Goal: Task Accomplishment & Management: Manage account settings

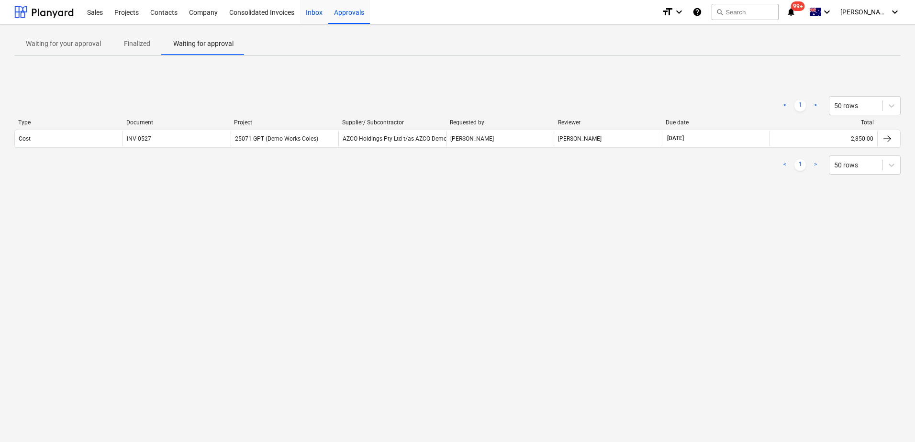
click at [303, 15] on div "Inbox" at bounding box center [314, 12] width 28 height 24
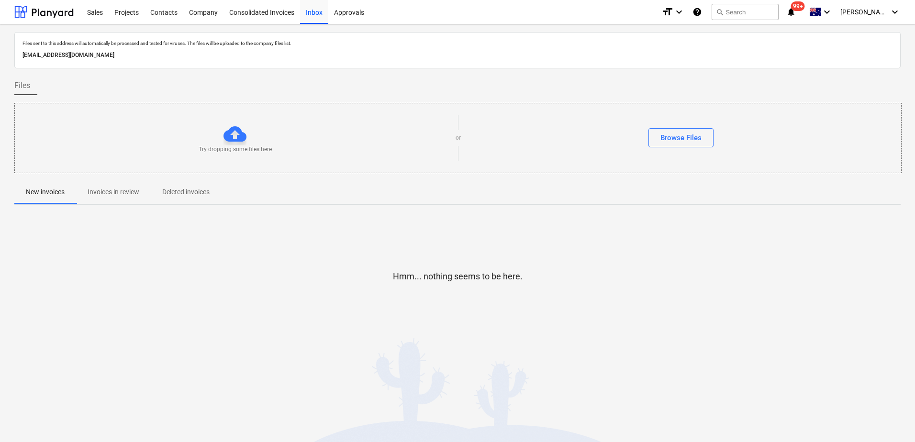
click at [100, 199] on span "Invoices in review" at bounding box center [113, 192] width 75 height 16
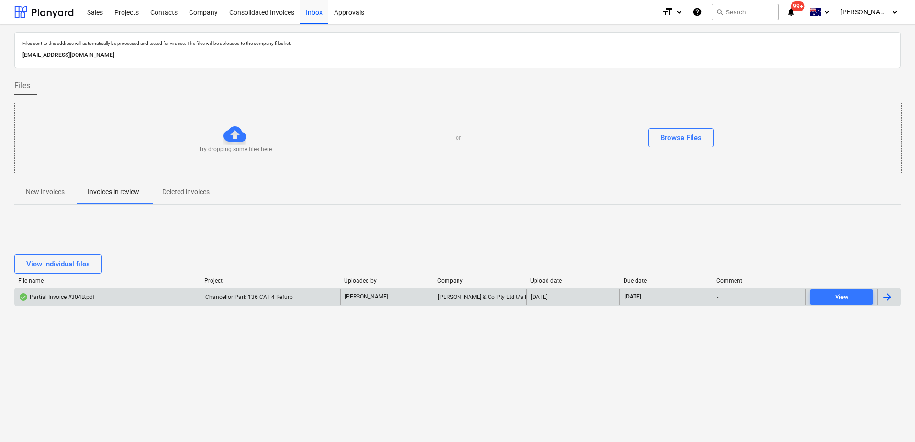
click at [270, 296] on span "Chancellor Park 136 CAT 4 Refurb" at bounding box center [249, 297] width 88 height 7
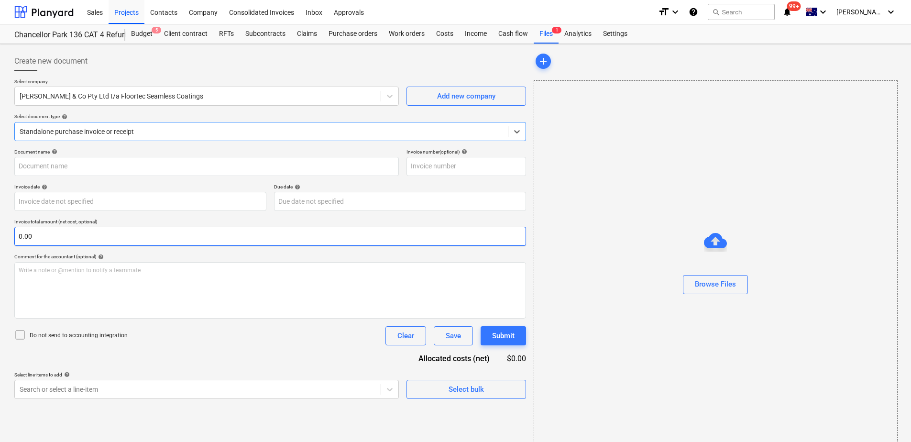
type input "304B"
type input "[DATE]"
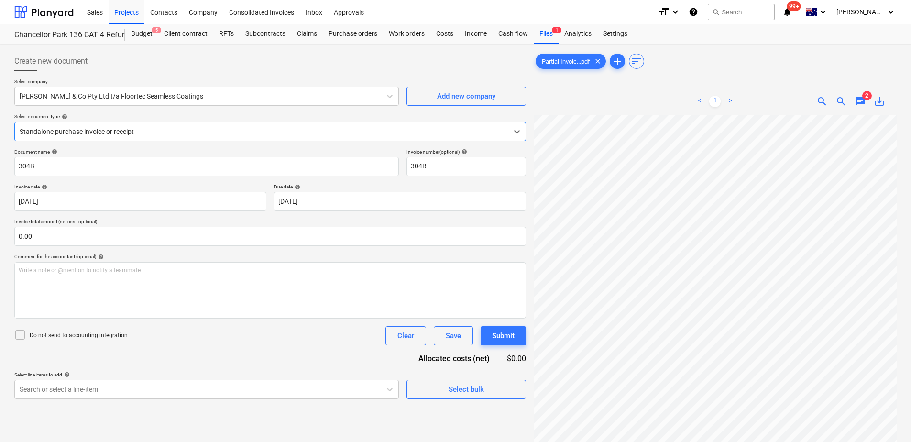
click at [131, 132] on div at bounding box center [262, 132] width 484 height 10
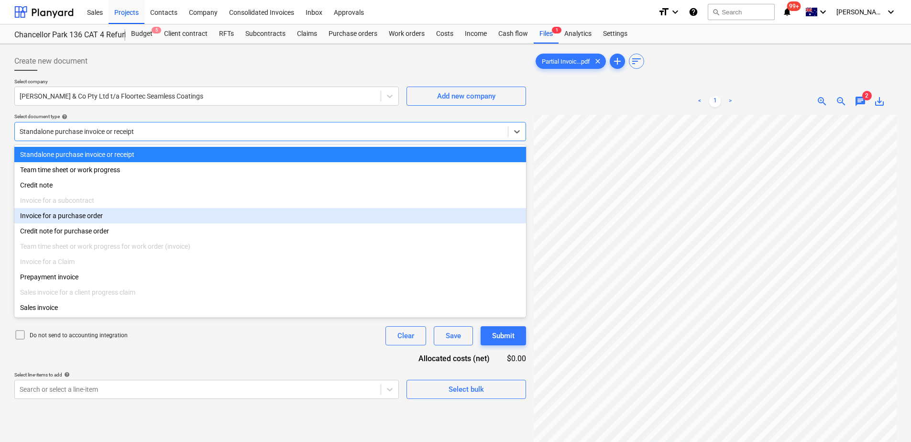
click at [97, 213] on div "Invoice for a purchase order" at bounding box center [270, 215] width 512 height 15
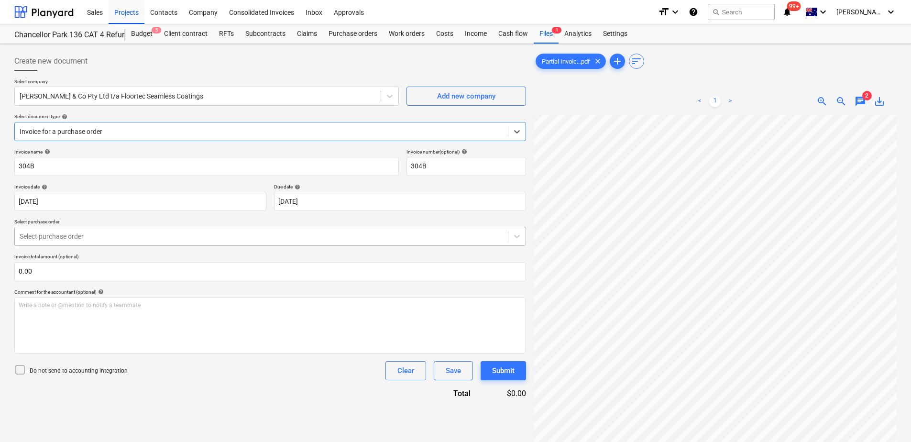
click at [214, 235] on div at bounding box center [262, 237] width 484 height 10
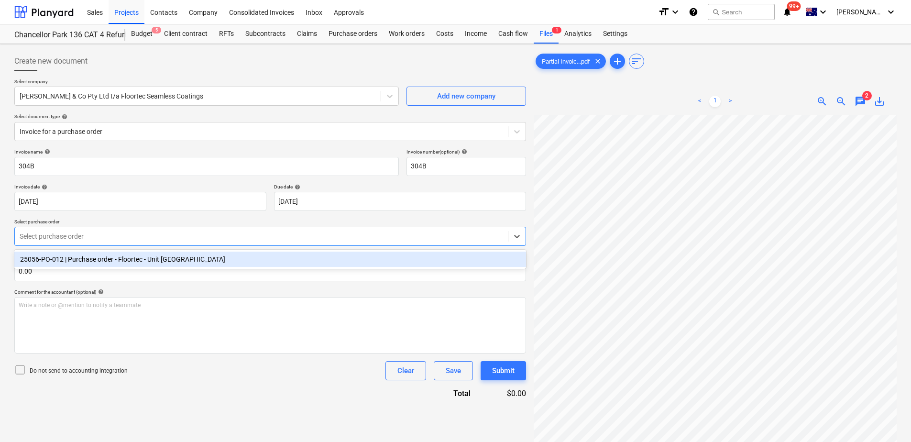
click at [213, 258] on div "25056-PO-012 | Purchase order - Floortec - Unit [GEOGRAPHIC_DATA]" at bounding box center [270, 259] width 512 height 15
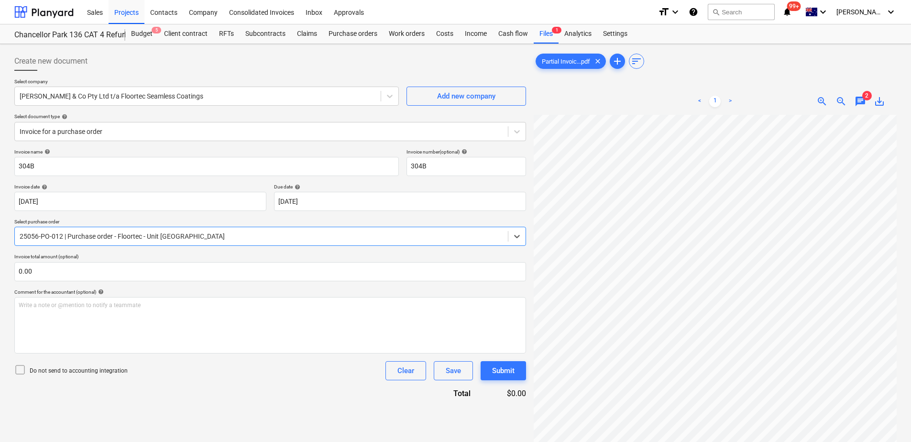
click at [216, 387] on div "Invoice name help 304B Invoice number (optional) help 304B Invoice date help [D…" at bounding box center [270, 274] width 512 height 250
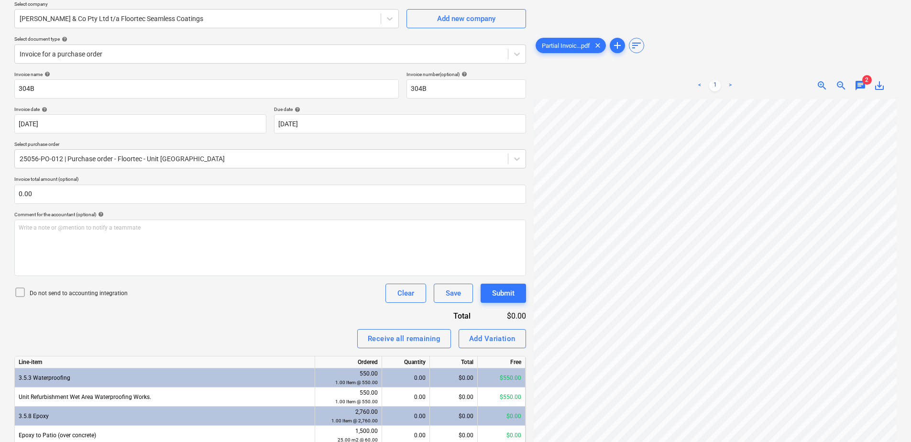
scroll to position [157, 0]
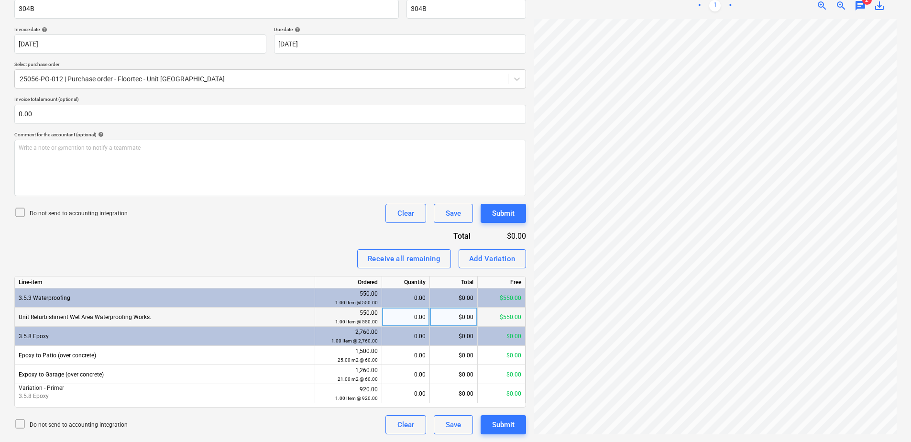
click at [403, 314] on div "0.00" at bounding box center [406, 317] width 40 height 19
type input "1"
click at [498, 256] on div "Add Variation" at bounding box center [492, 259] width 46 height 12
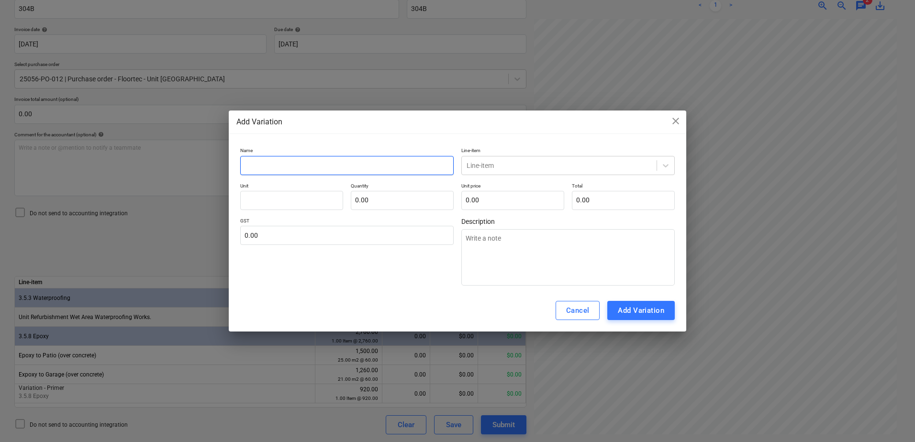
click at [281, 166] on input "text" at bounding box center [346, 165] width 213 height 19
type input "V"
type textarea "x"
type input "Va"
type textarea "x"
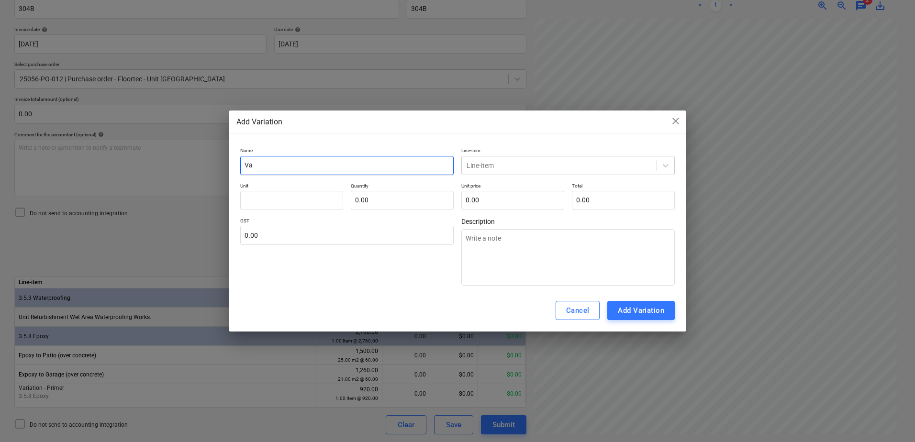
type input "Var"
type textarea "x"
type input "Vari"
type textarea "x"
type input "Varia"
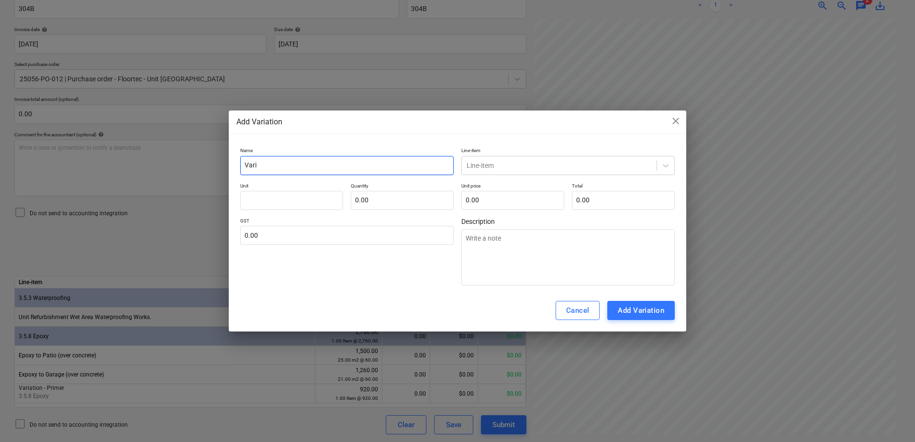
type textarea "x"
type input "Variat"
type textarea "x"
type input "Variati"
type textarea "x"
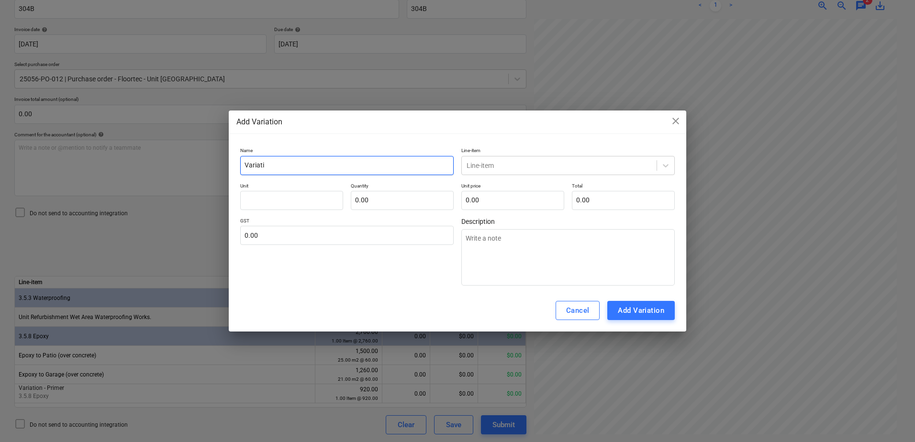
type input "Variatio"
type textarea "x"
type input "Variation"
type textarea "x"
type input "Variation"
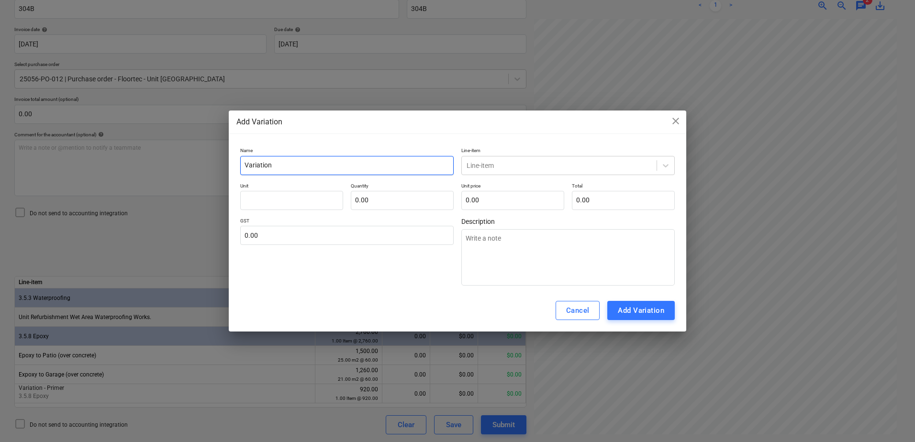
type textarea "x"
type input "Variation -"
type textarea "x"
type input "Variation -"
type textarea "x"
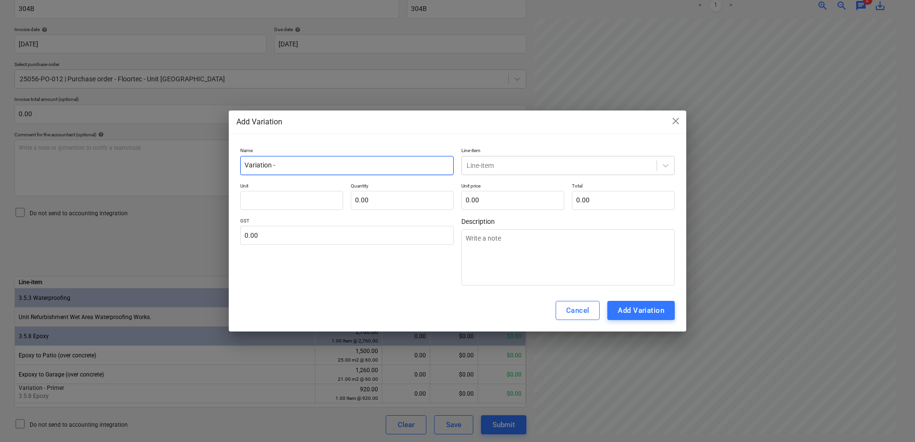
type input "Variation - O"
type textarea "x"
type input "Variation -"
type textarea "x"
type input "Variation - E"
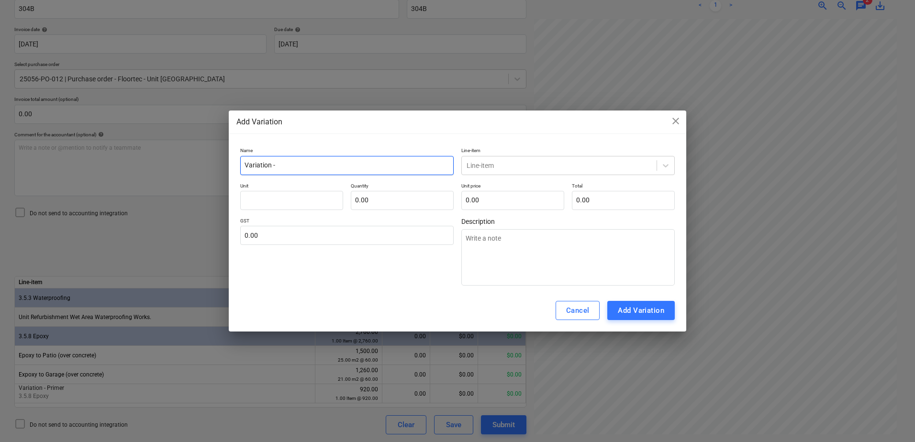
type textarea "x"
type input "Variation - Ex"
type textarea "x"
type input "Variation - Ext"
type textarea "x"
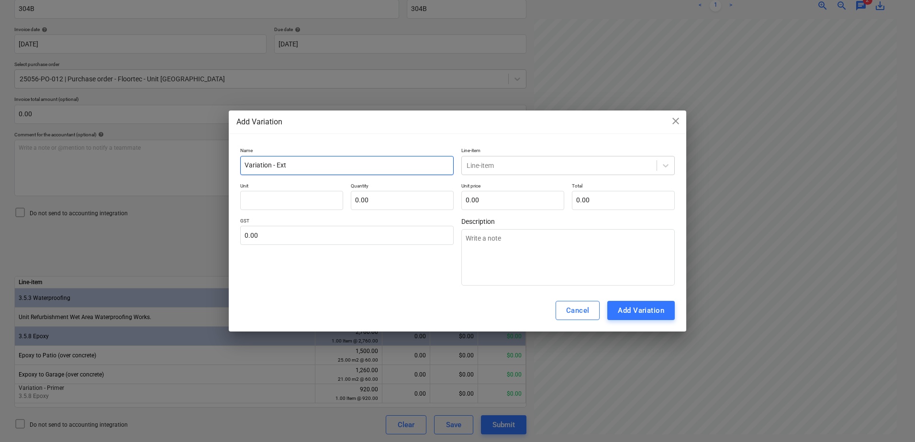
type input "Variation - Extr"
type textarea "x"
type input "Variation - Extra"
type textarea "x"
type input "Variation - Extra"
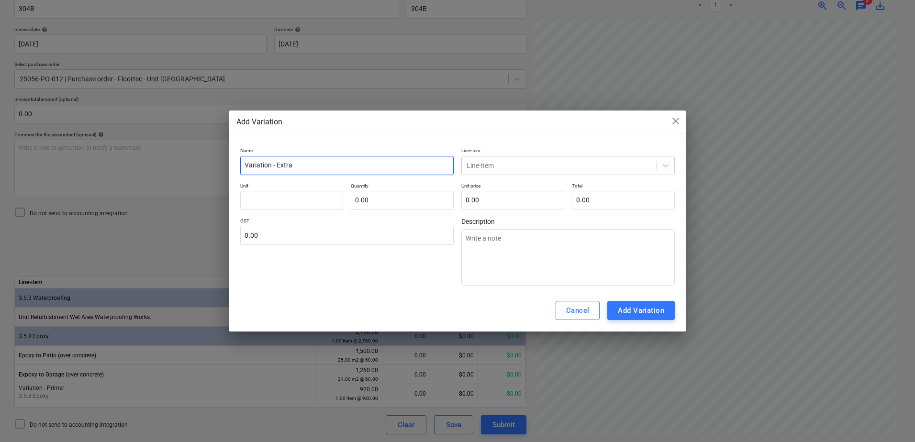
type textarea "x"
type input "Variation - Extra f"
type textarea "x"
type input "Variation - Extra fo"
type textarea "x"
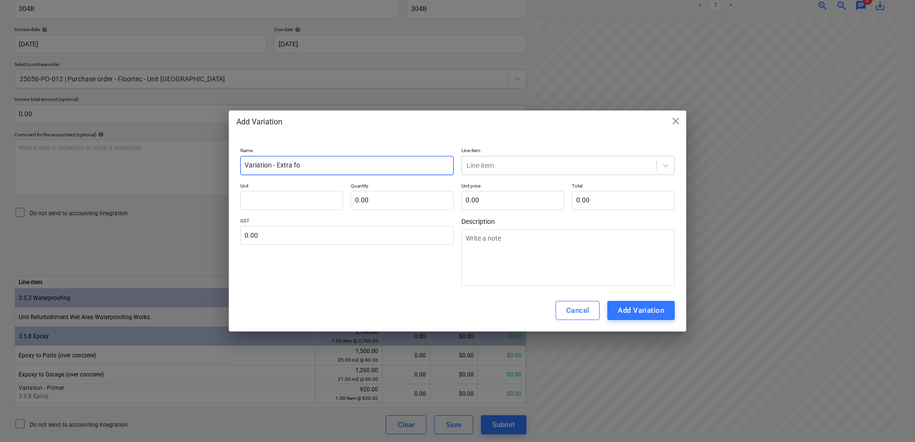
type input "Variation - Extra for"
type textarea "x"
type input "Variation - Extra for"
type textarea "x"
type input "Variation - Extra for W"
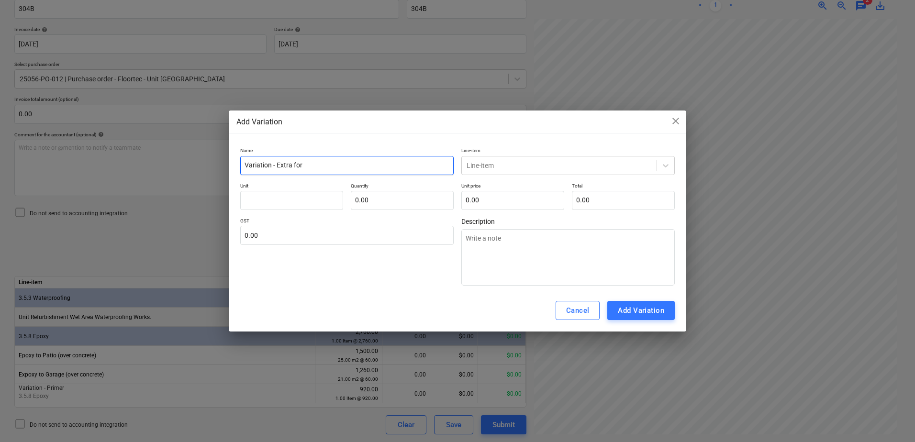
type textarea "x"
type input "Variation - Extra for Wa"
type textarea "x"
type input "Variation - Extra for Wat"
type textarea "x"
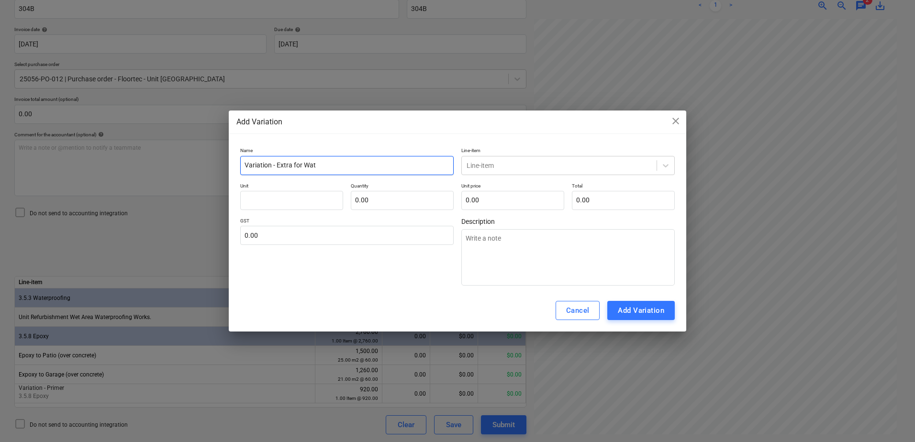
type input "Variation - Extra for Wate"
type textarea "x"
type input "Variation - Extra for Water"
type textarea "x"
type input "Variation - Extra for Waterp"
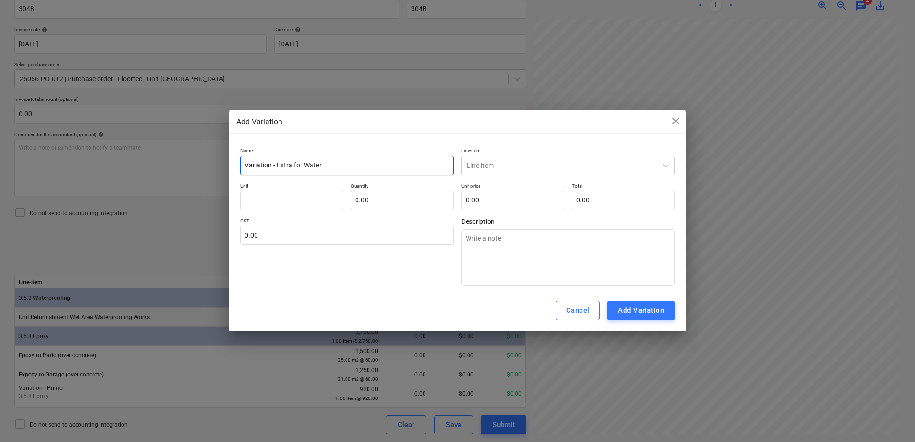
type textarea "x"
type input "Variation - Extra for Waterpr"
type textarea "x"
type input "Variation - Extra for Waterpro"
type textarea "x"
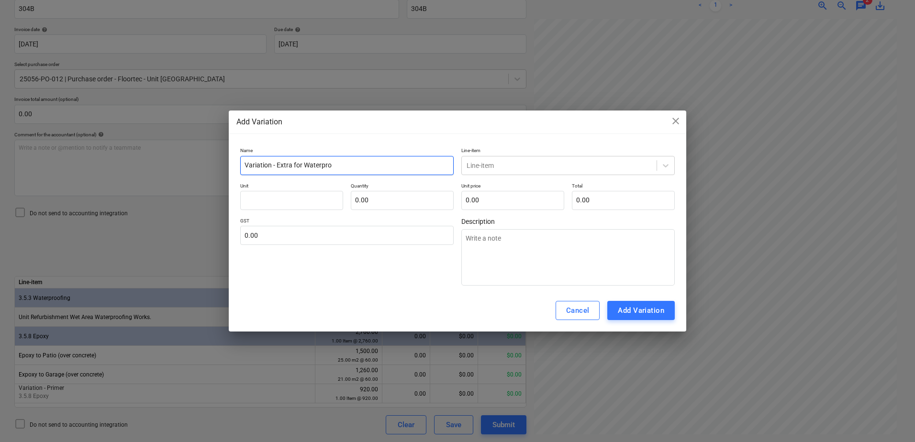
type input "Variation - Extra for Waterproo"
type textarea "x"
type input "Variation - Extra for Waterproof"
type textarea "x"
type input "Variation - Extra for Waterproofi"
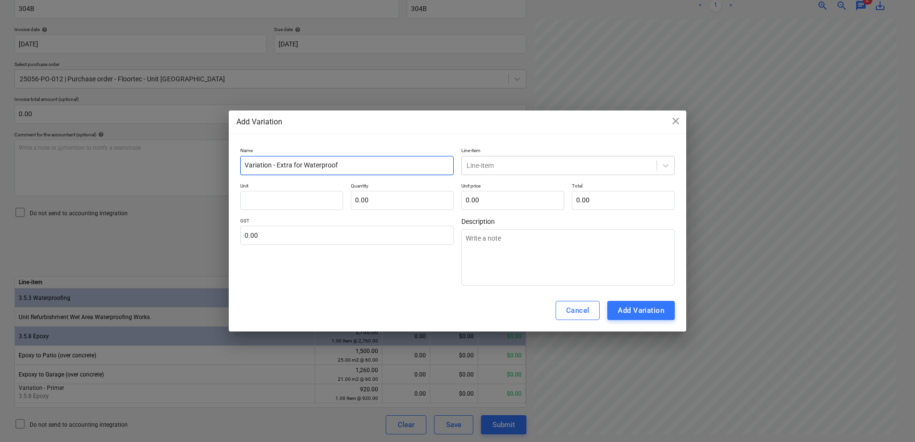
type textarea "x"
type input "Variation - Extra for Waterproofin"
type textarea "x"
type input "Variation - Extra for Waterproofing"
type textarea "x"
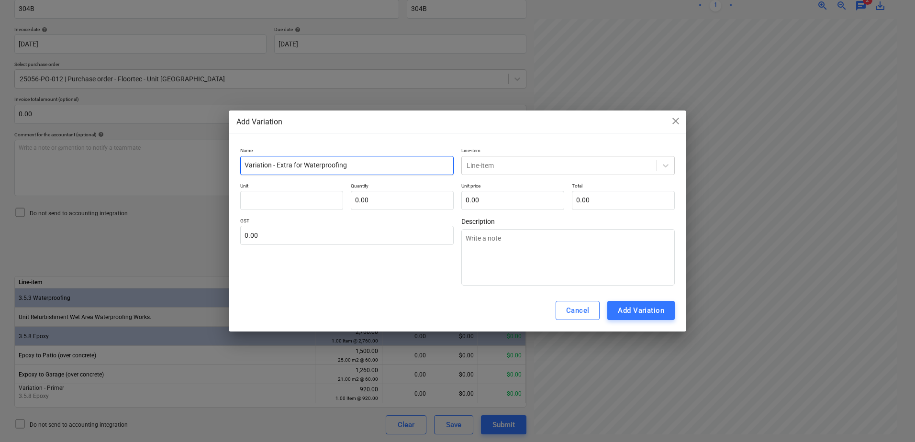
type input "Variation - Extra for Waterproofing"
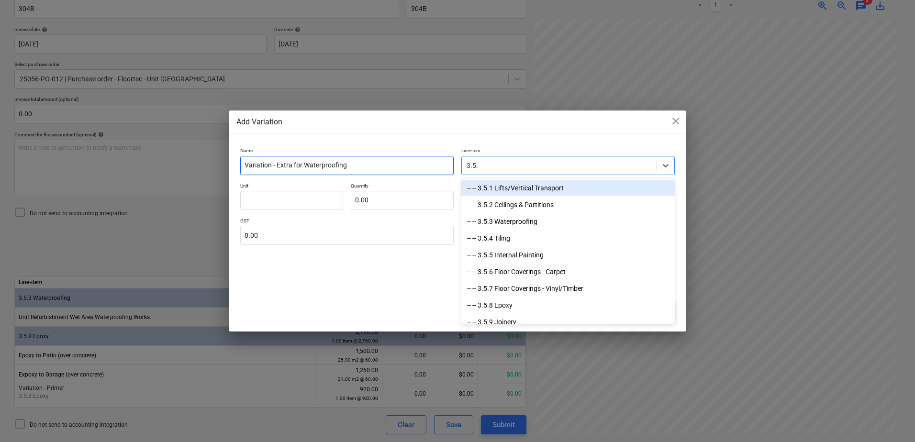
type input "3.5.3"
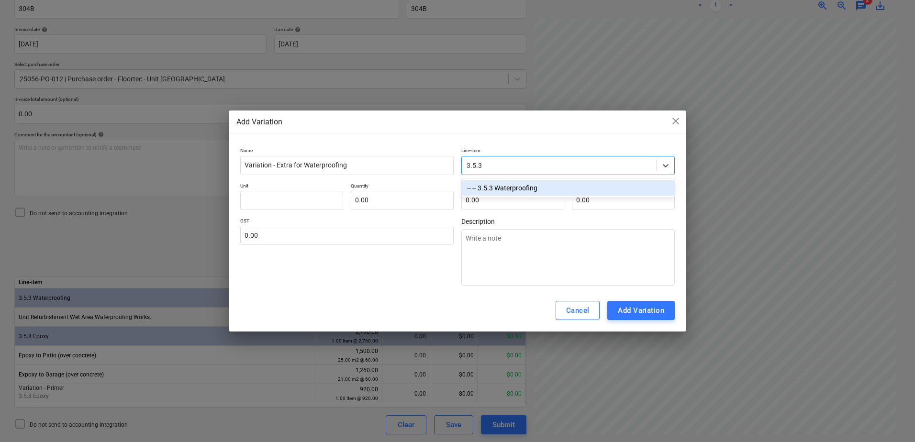
click at [553, 188] on div "-- -- 3.5.3 Waterproofing" at bounding box center [567, 187] width 213 height 15
type textarea "x"
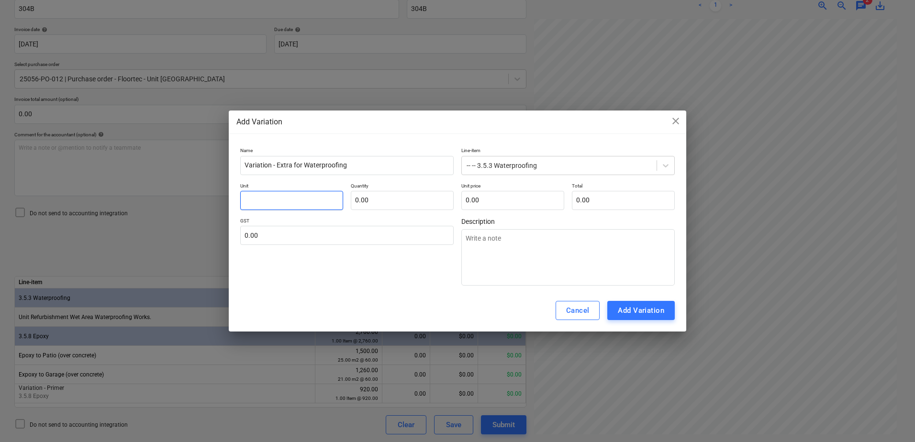
click at [304, 200] on input "text" at bounding box center [291, 200] width 103 height 19
type input "I"
type textarea "x"
type input "It"
type textarea "x"
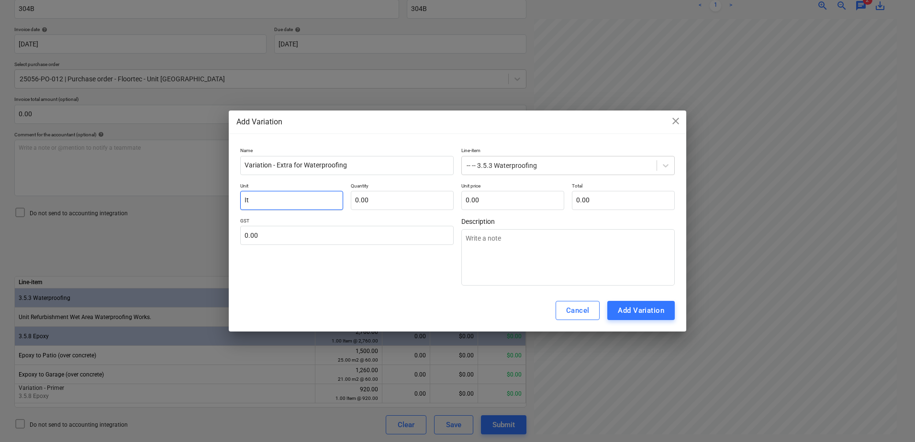
type input "Ite"
type textarea "x"
type input "Item"
type textarea "x"
type input "Item"
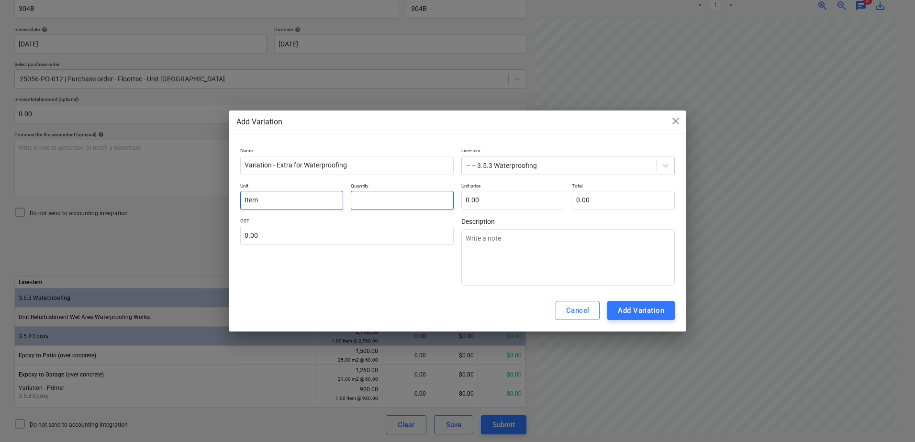
type input "1"
type textarea "x"
type input "1.00"
type input "4"
type textarea "x"
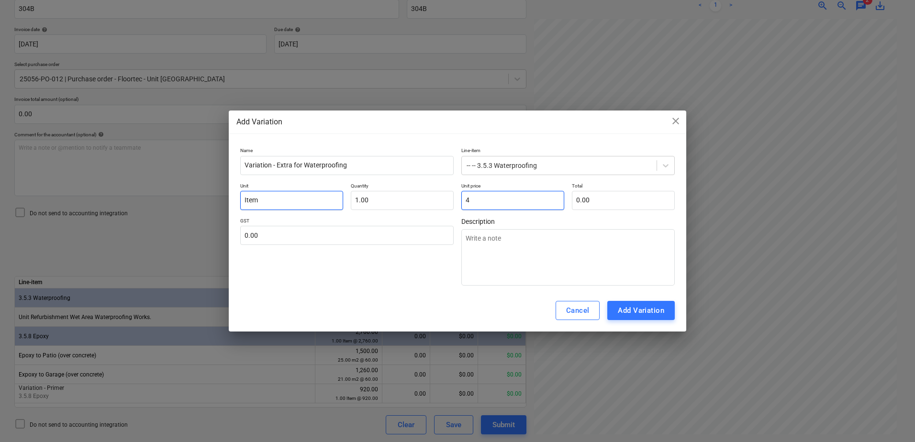
type input "4.00"
type input "40"
type textarea "x"
type input "40.00"
type input "400"
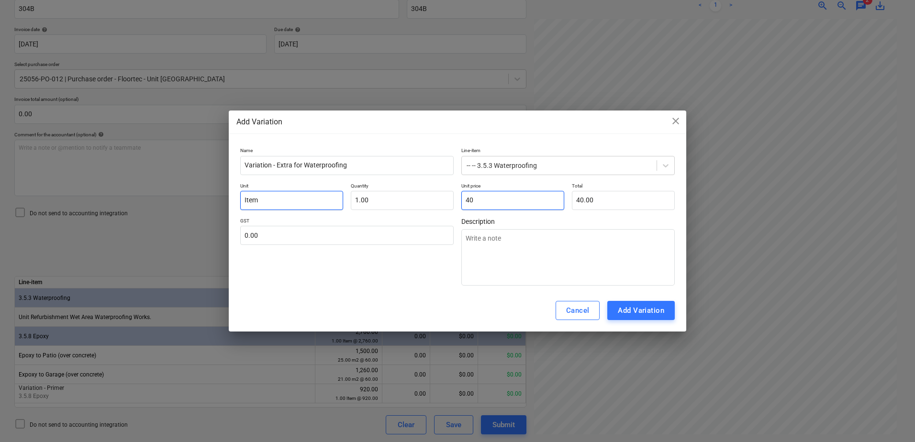
type textarea "x"
type input "400.00"
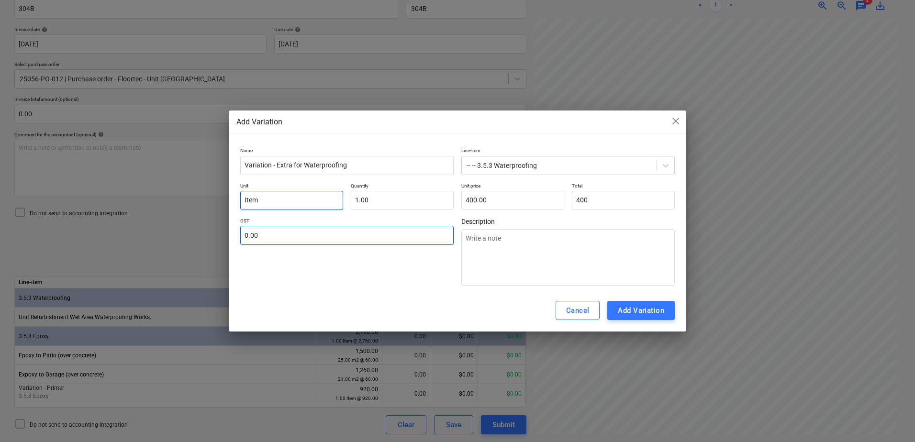
type input "400.00"
type input "1"
type textarea "x"
type input "10"
type textarea "x"
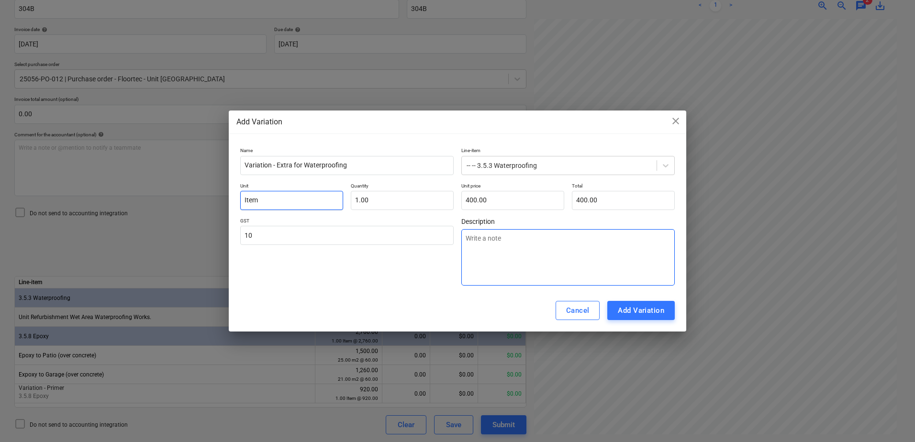
type input "10.00"
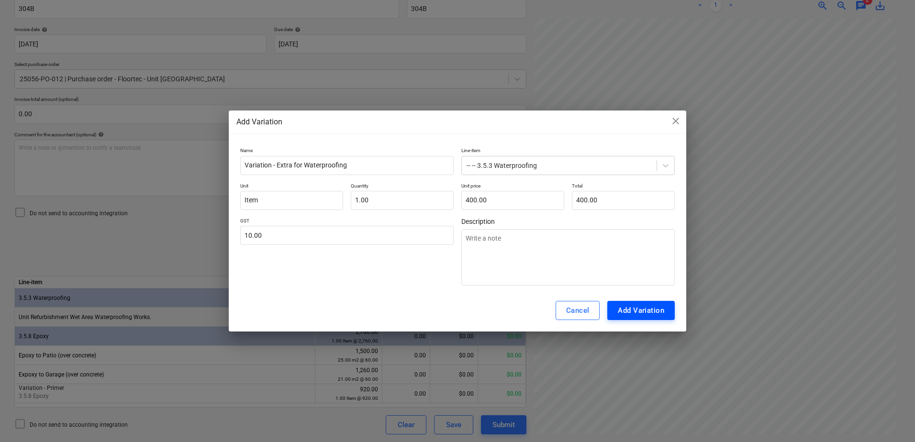
click at [627, 313] on div "Add Variation" at bounding box center [641, 310] width 46 height 12
type textarea "x"
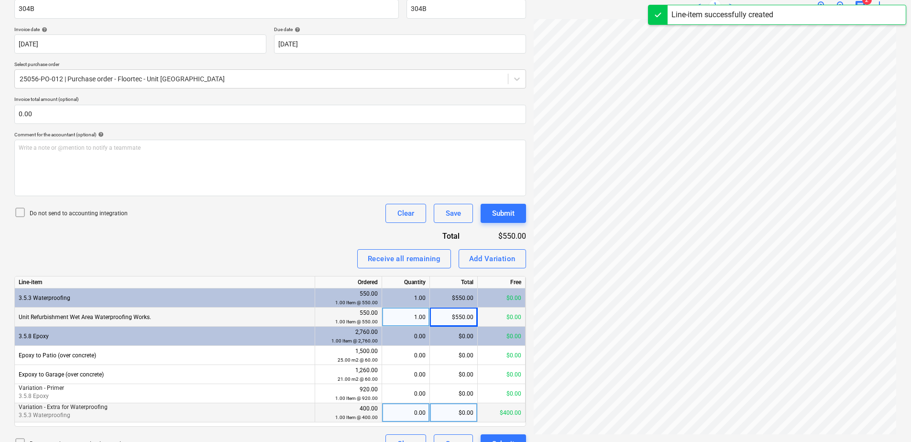
click at [413, 411] on div "0.00" at bounding box center [406, 412] width 40 height 19
type input "1"
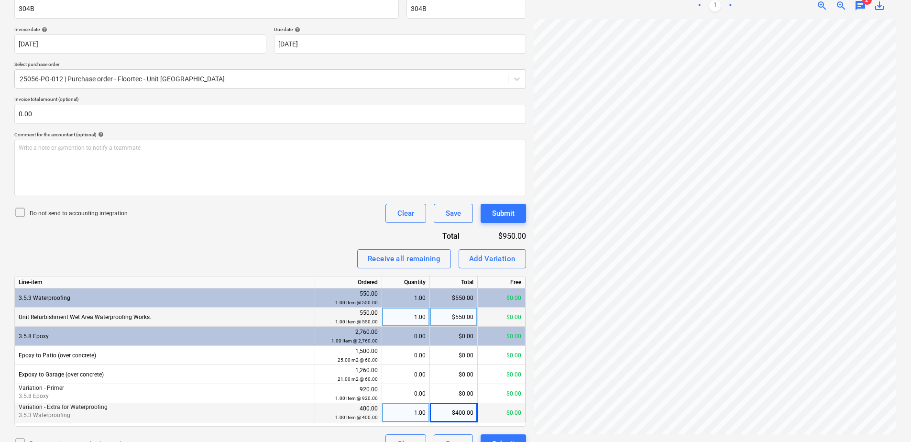
click at [447, 414] on div "$400.00" at bounding box center [454, 412] width 48 height 19
type input "350"
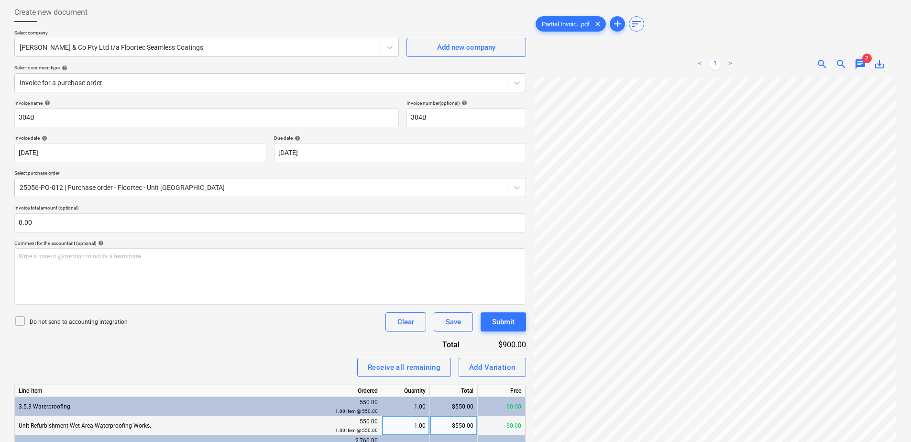
scroll to position [0, 0]
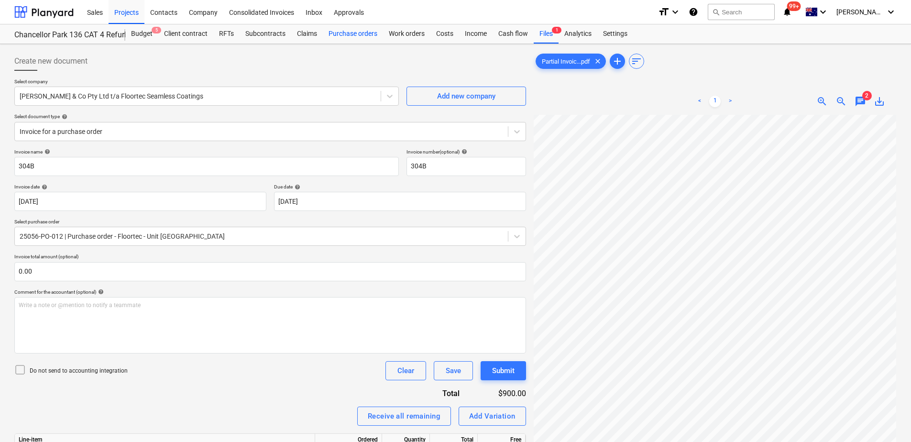
click at [361, 33] on div "Purchase orders" at bounding box center [353, 33] width 60 height 19
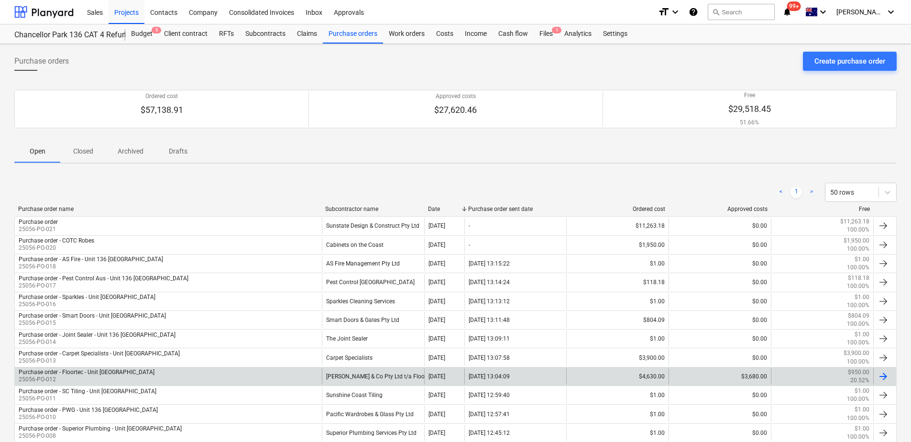
click at [381, 377] on div "[PERSON_NAME] & Co Pty Ltd t/a Floortec Seamless Coatings" at bounding box center [373, 376] width 102 height 16
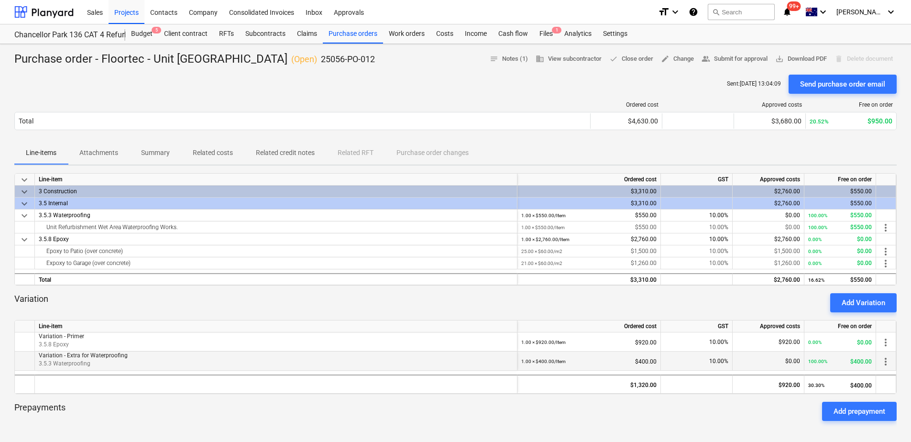
click at [890, 363] on span "more_vert" at bounding box center [885, 361] width 11 height 11
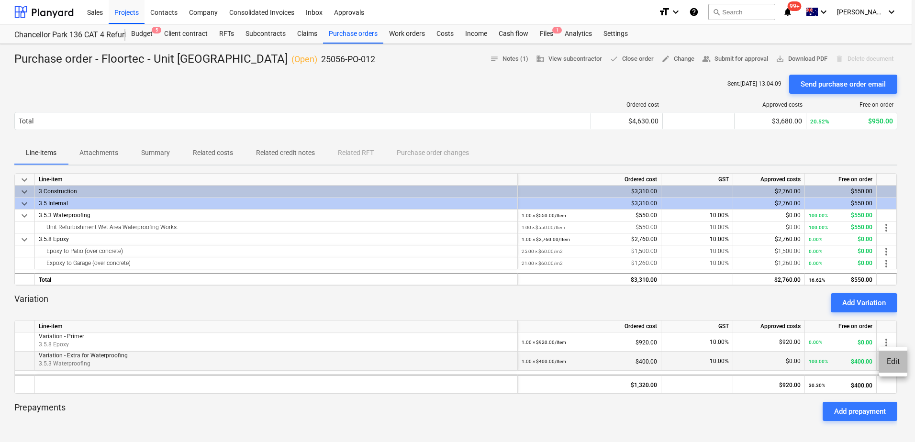
click at [890, 363] on li "Edit" at bounding box center [893, 362] width 28 height 22
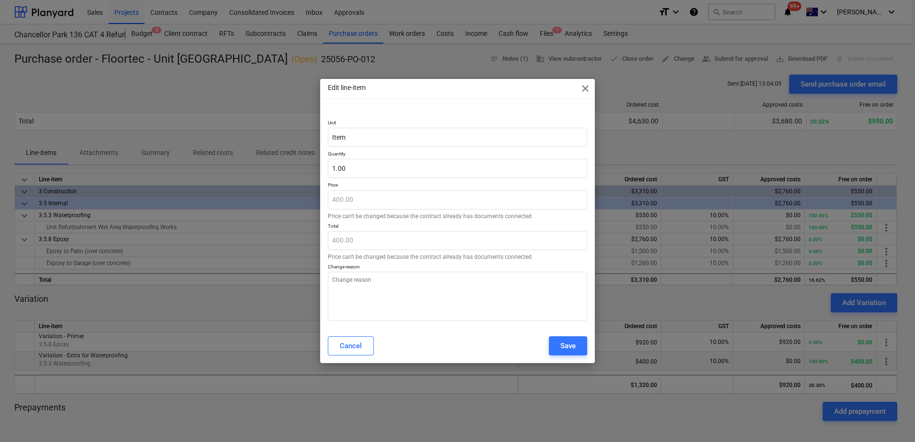
type textarea "x"
click at [432, 259] on p "Price can't be changed because the contract already has documents connected" at bounding box center [457, 257] width 259 height 6
click at [359, 343] on div "Cancel" at bounding box center [351, 346] width 22 height 12
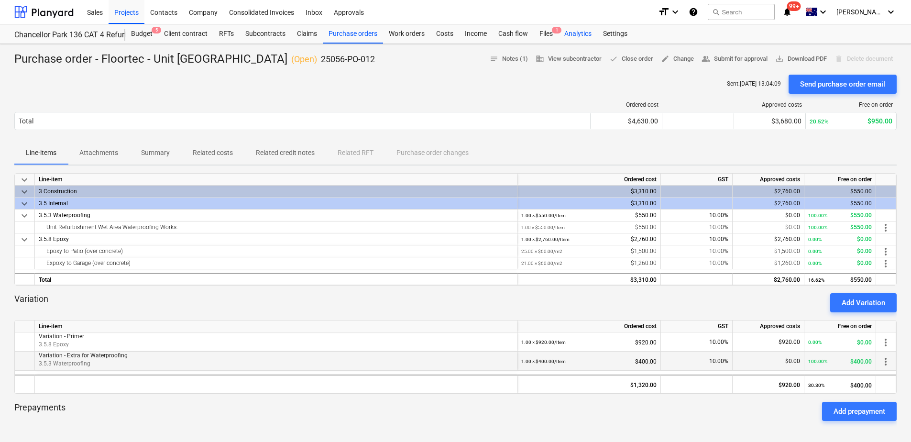
click at [559, 24] on div "Analytics" at bounding box center [578, 33] width 39 height 19
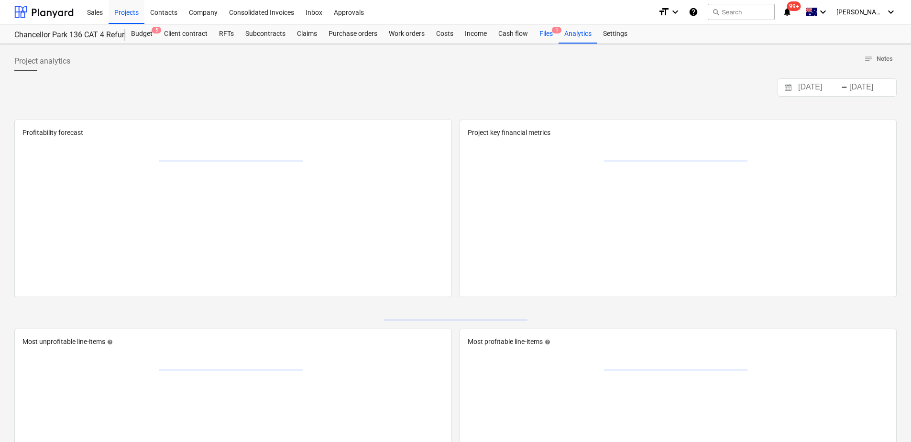
click at [552, 37] on div "Files 1" at bounding box center [546, 33] width 25 height 19
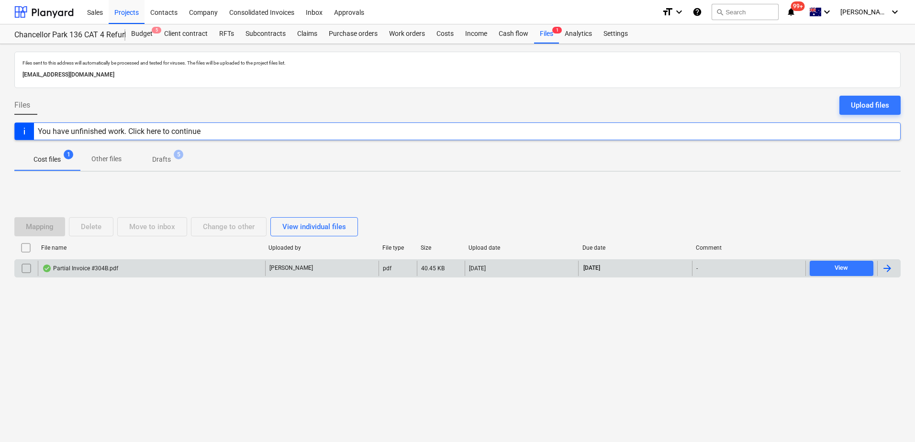
click at [200, 272] on div "Partial Invoice #304B.pdf" at bounding box center [151, 268] width 227 height 15
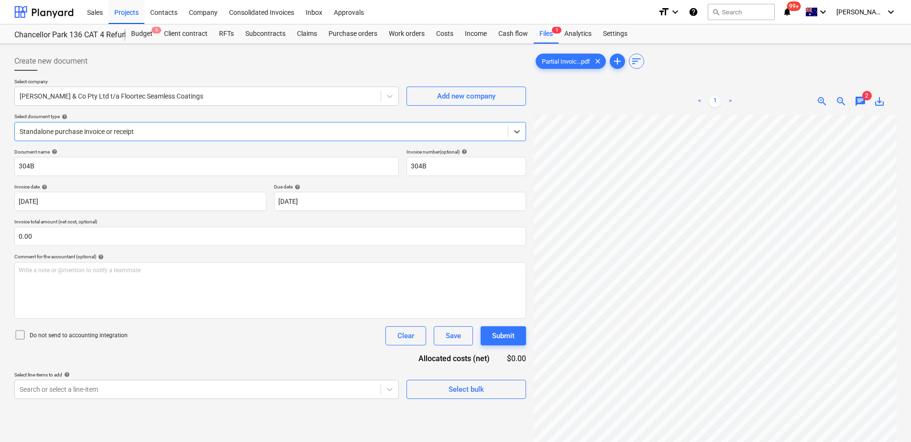
click at [100, 127] on div at bounding box center [262, 132] width 484 height 10
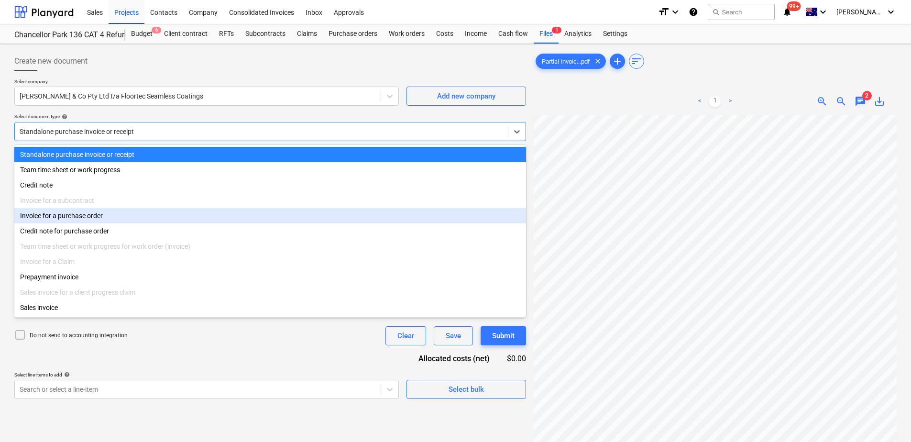
click at [80, 216] on div "Invoice for a purchase order" at bounding box center [270, 215] width 512 height 15
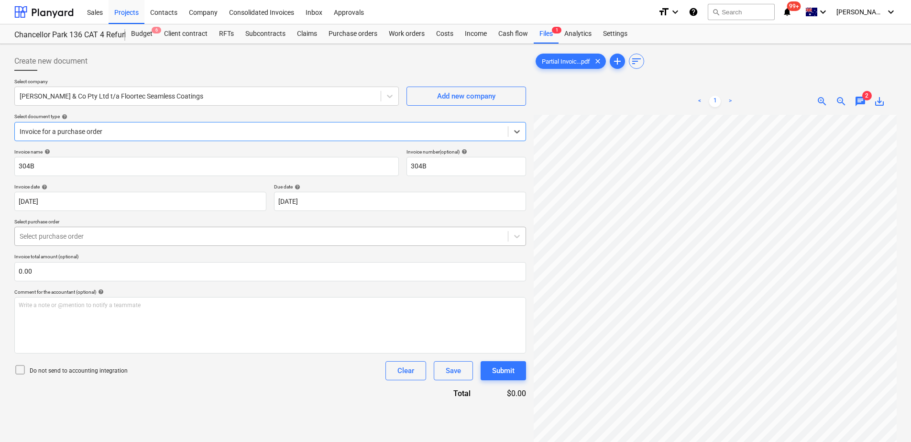
click at [101, 239] on div at bounding box center [262, 237] width 484 height 10
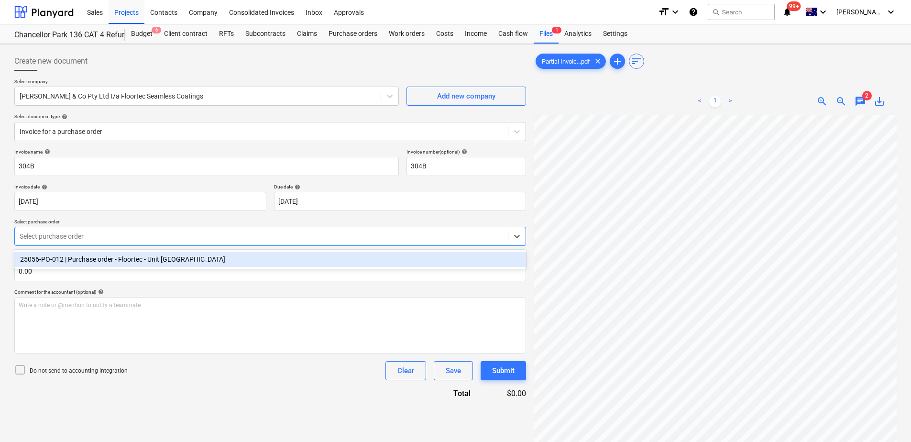
click at [103, 258] on div "25056-PO-012 | Purchase order - Floortec - Unit [GEOGRAPHIC_DATA]" at bounding box center [270, 259] width 512 height 15
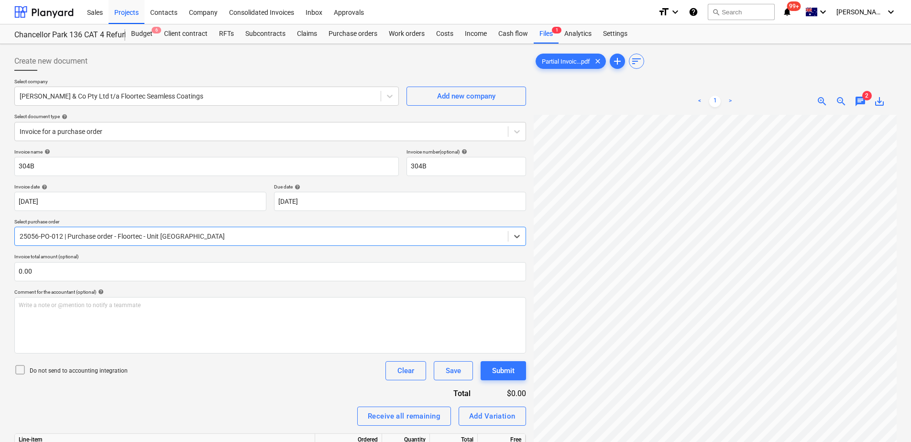
click at [239, 407] on div "Receive all remaining Add Variation" at bounding box center [270, 416] width 512 height 19
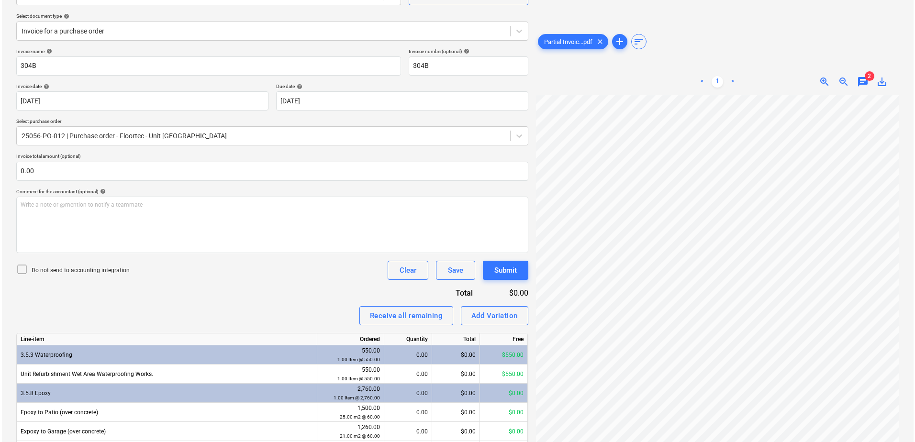
scroll to position [177, 0]
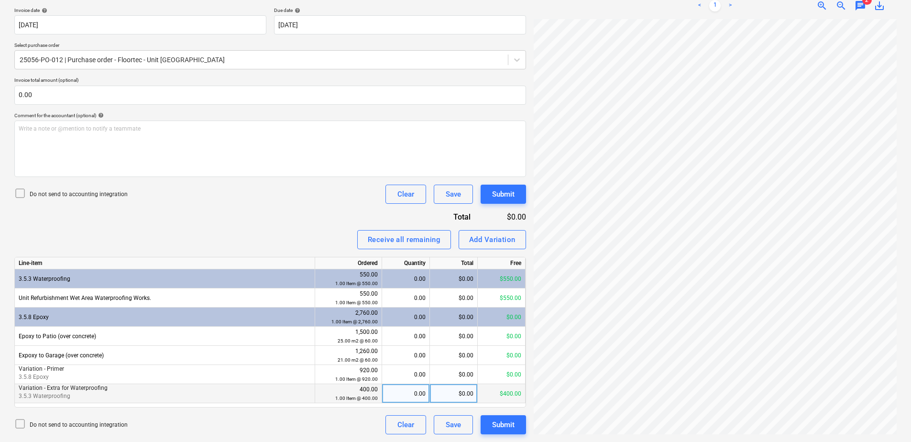
click at [418, 396] on div "0.00" at bounding box center [406, 393] width 40 height 19
click at [452, 396] on div "$0.00" at bounding box center [454, 393] width 48 height 19
type input "350"
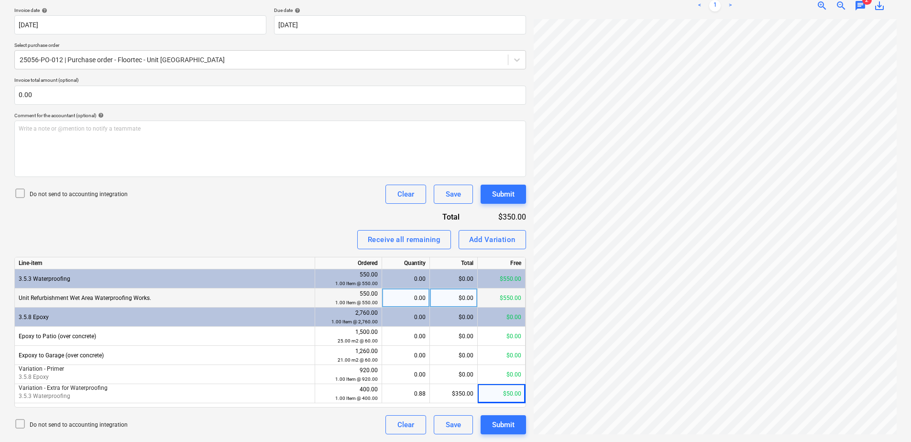
click at [415, 294] on div "0.00" at bounding box center [406, 297] width 40 height 19
type input "1"
click at [490, 424] on button "Submit" at bounding box center [503, 424] width 45 height 19
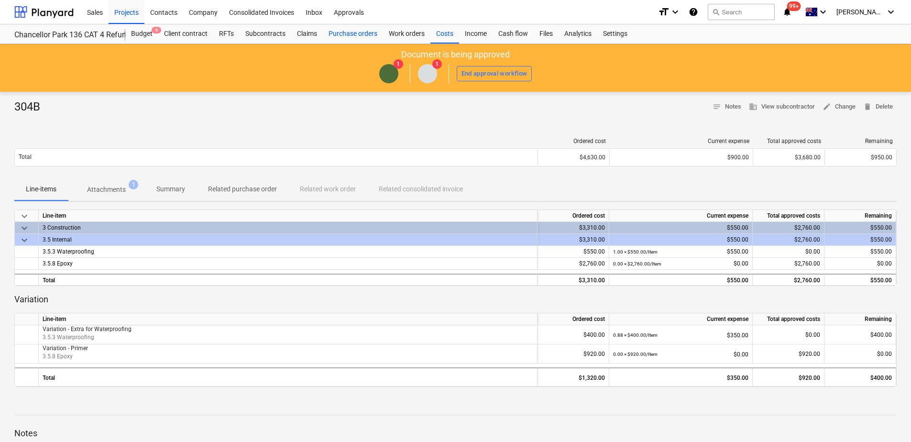
click at [357, 37] on div "Purchase orders" at bounding box center [353, 33] width 60 height 19
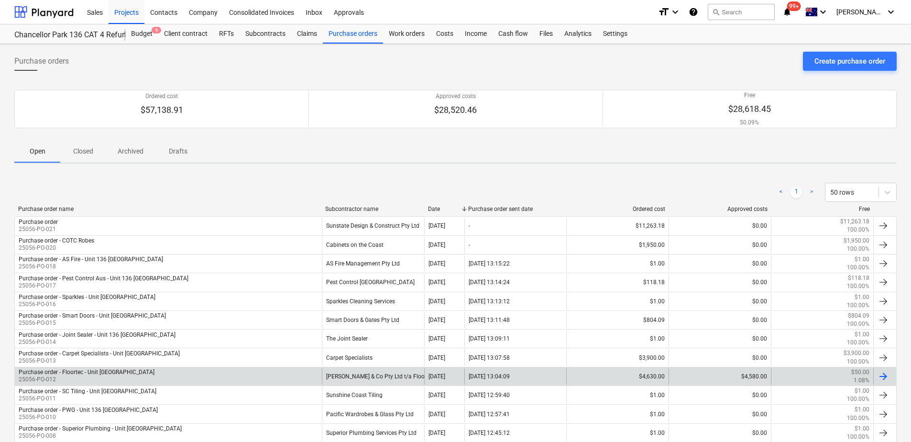
click at [382, 373] on div "[PERSON_NAME] & Co Pty Ltd t/a Floortec Seamless Coatings" at bounding box center [373, 376] width 102 height 16
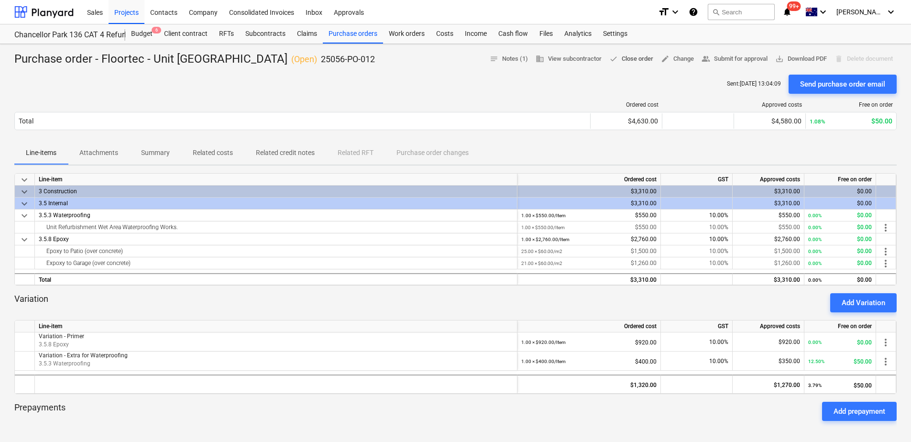
click at [633, 62] on span "done Close order" at bounding box center [631, 59] width 44 height 11
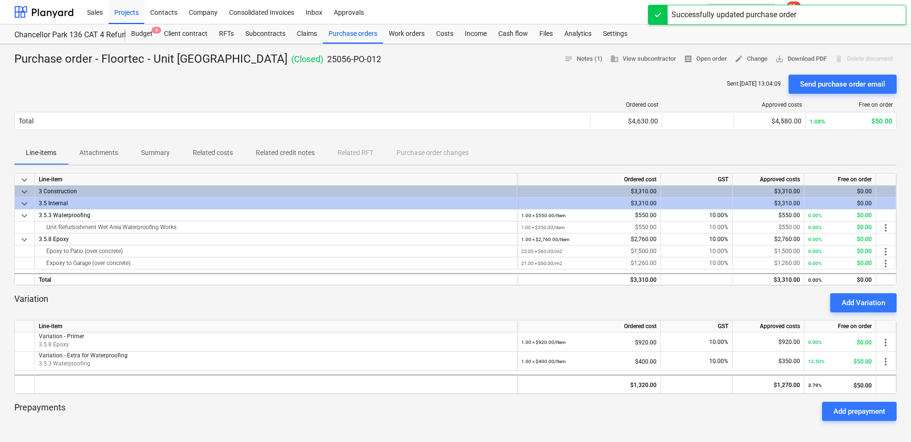
click at [227, 88] on div "Sent : [DATE] 13:04:09 Send purchase order email" at bounding box center [455, 84] width 883 height 19
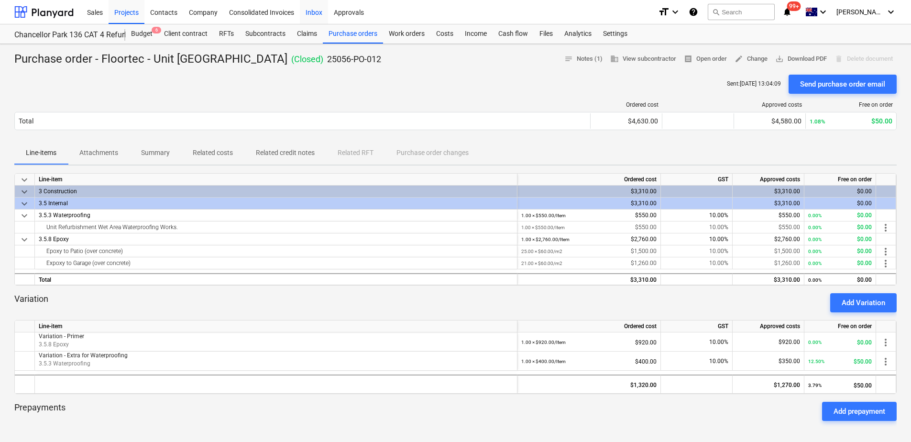
click at [321, 14] on div "Inbox" at bounding box center [314, 12] width 28 height 24
